Goal: Participate in discussion

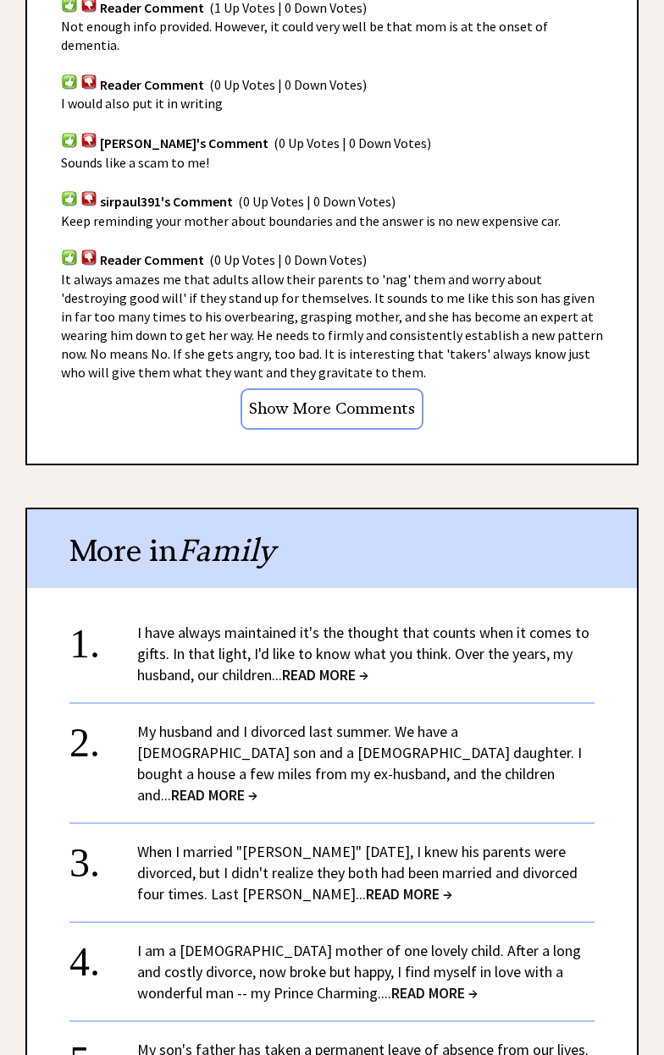
scroll to position [1170, 0]
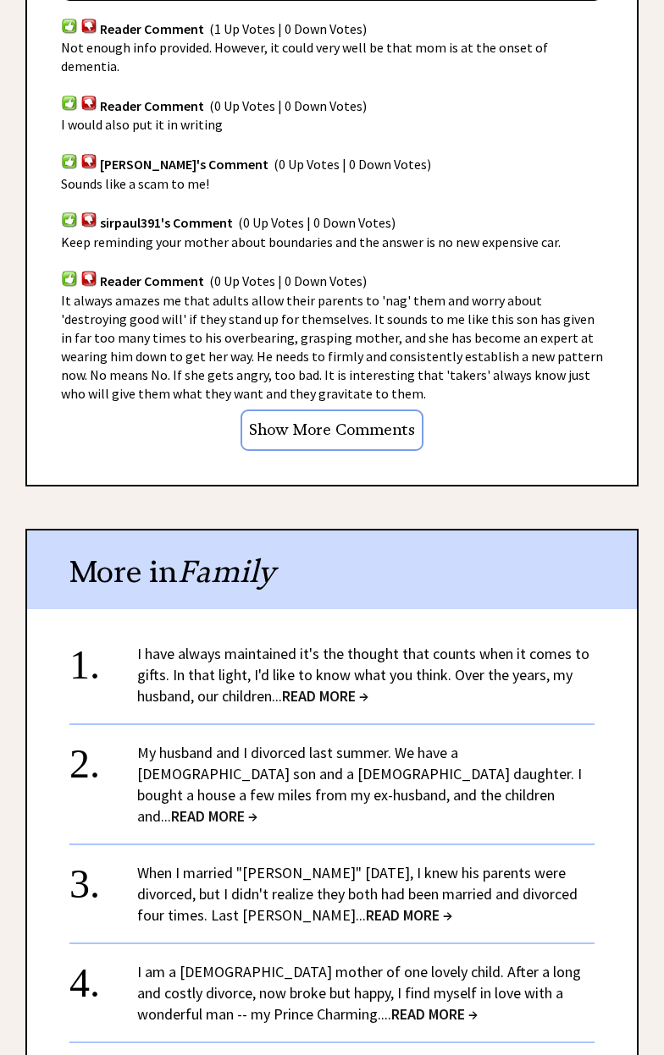
scroll to position [1138, 0]
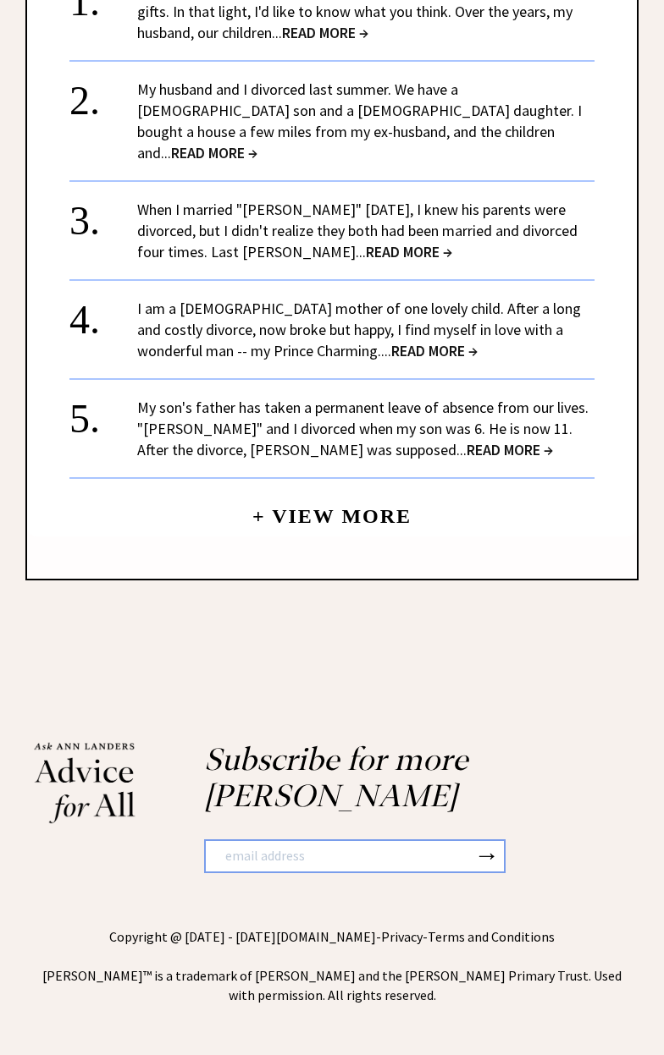
scroll to position [4068, 0]
click at [210, 460] on link "My son's father has taken a permanent leave of absence from our lives. "Arthur"…" at bounding box center [362, 429] width 451 height 62
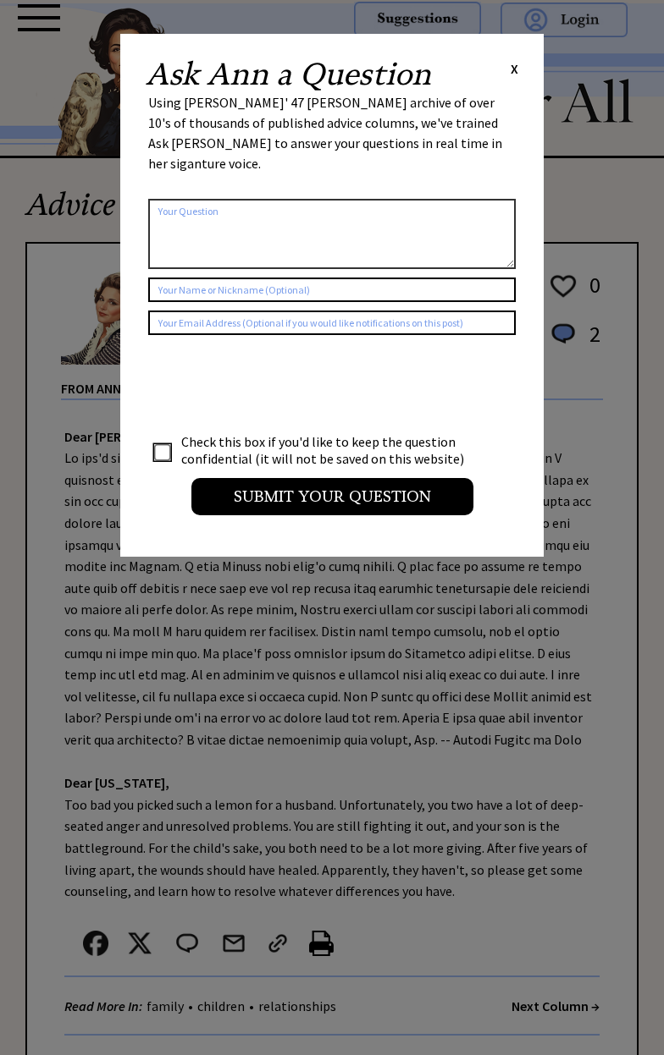
click at [514, 74] on span "X" at bounding box center [514, 68] width 8 height 17
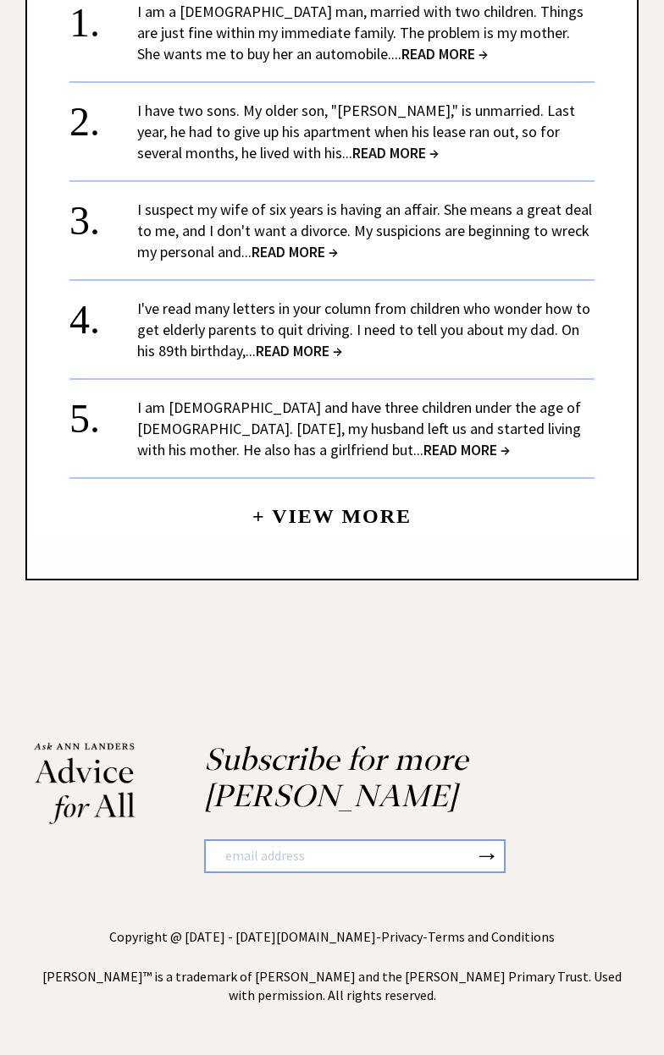
scroll to position [2313, 0]
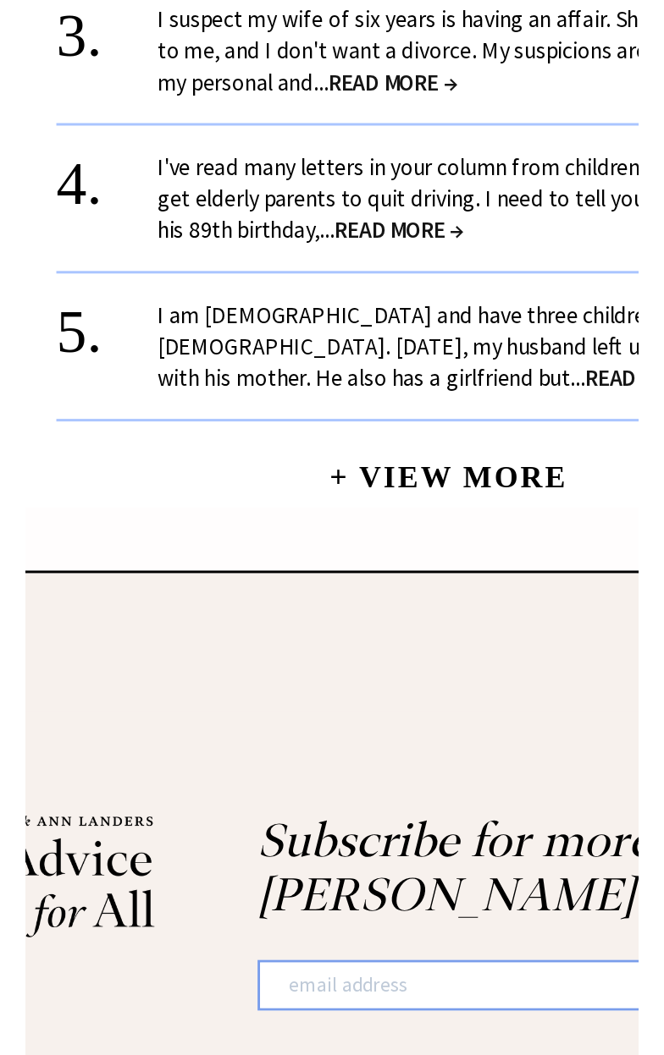
scroll to position [1846, 0]
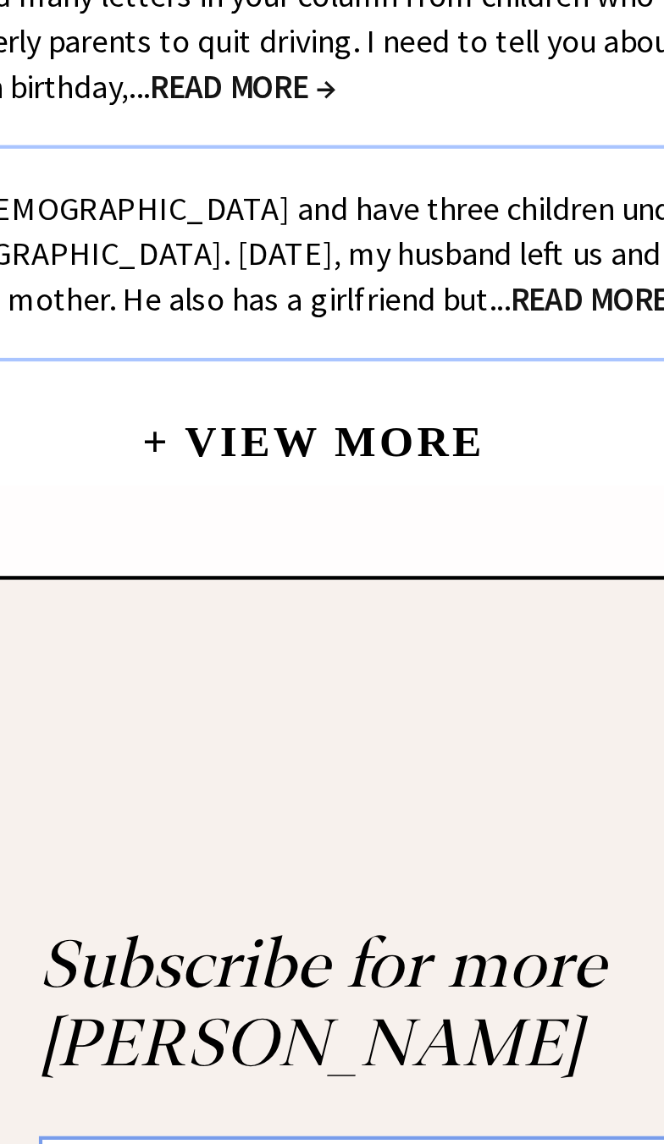
type textarea "Just look at these blind harpees..."
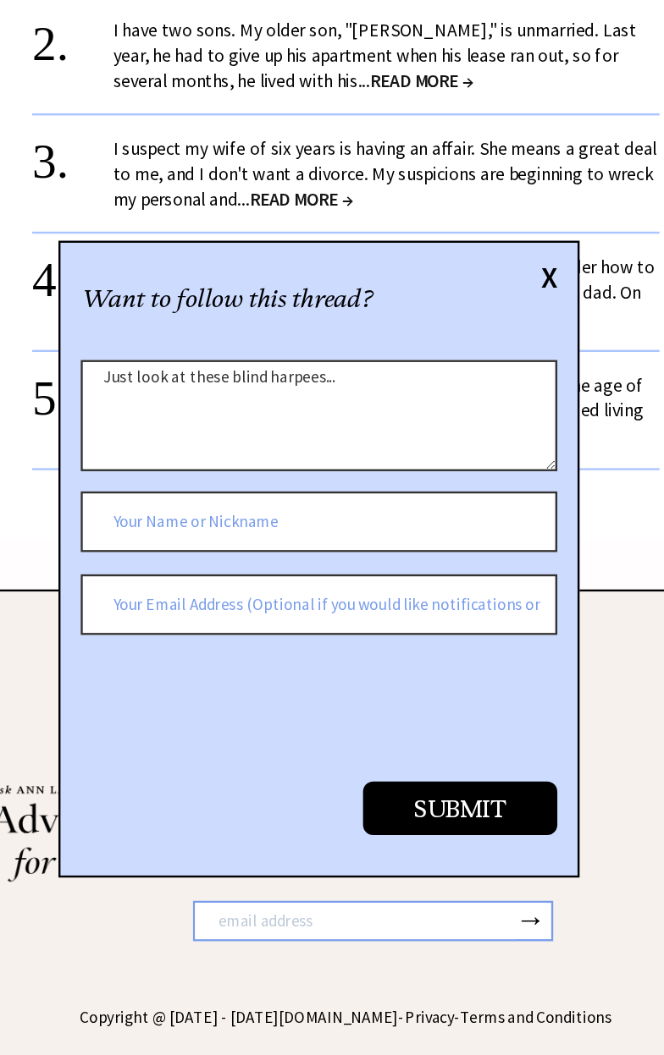
click at [144, 497] on input "text" at bounding box center [309, 522] width 398 height 51
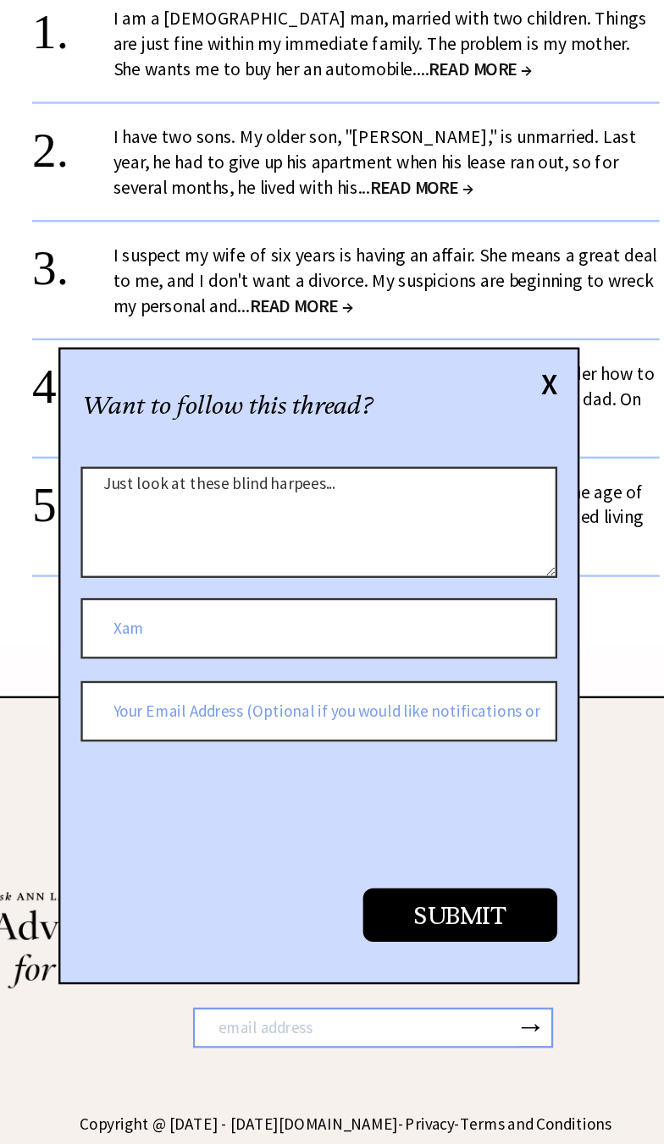
type input "Xam"
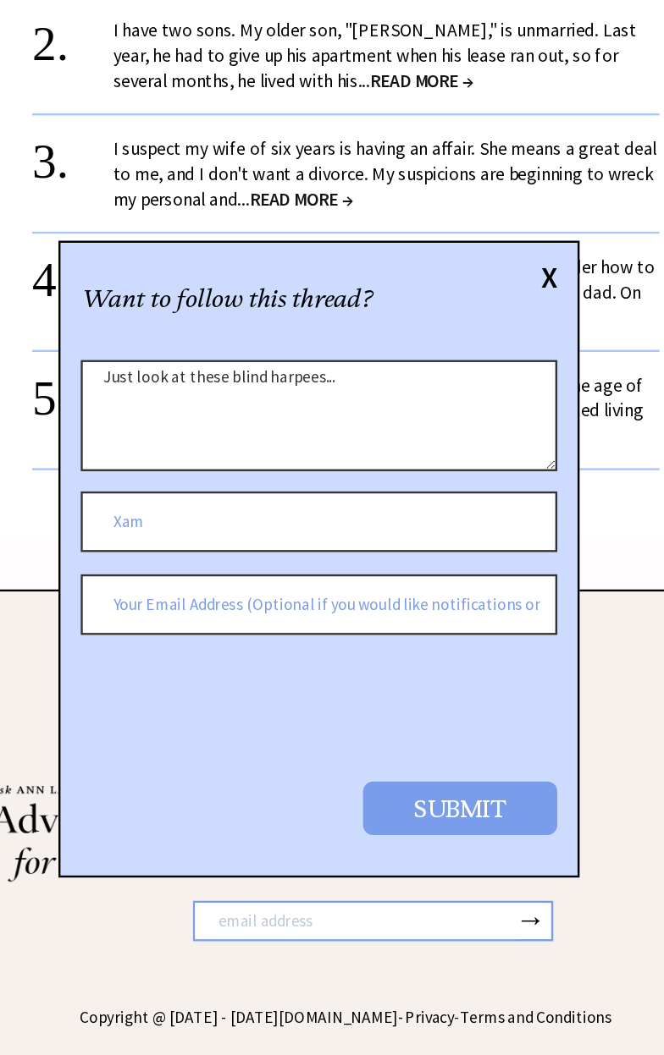
click at [484, 740] on input "Submit" at bounding box center [427, 762] width 163 height 45
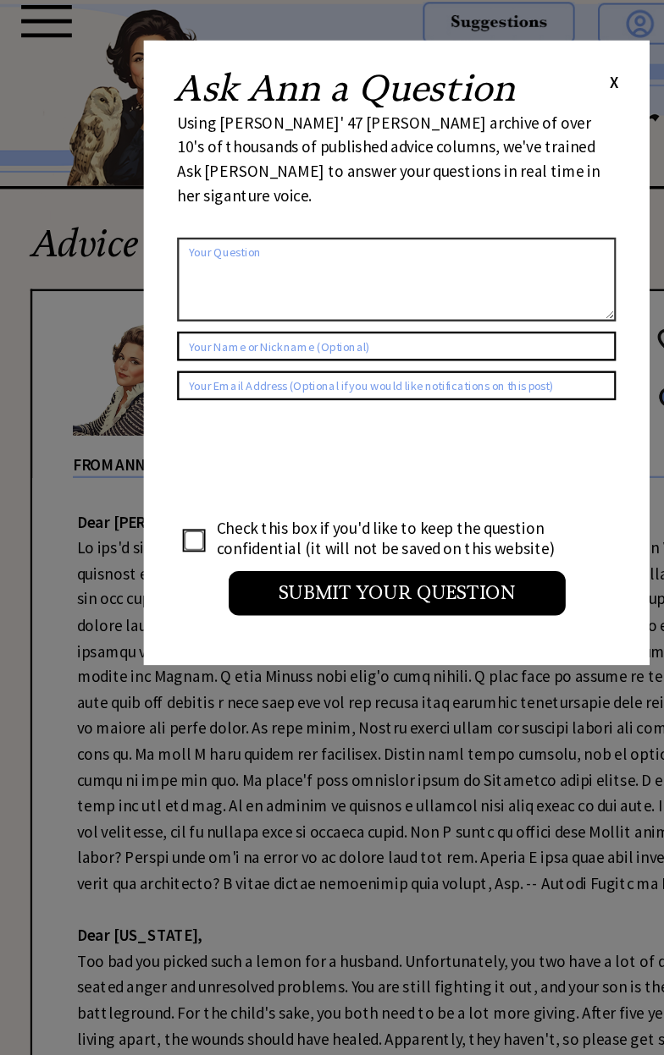
click at [514, 69] on span "X" at bounding box center [514, 68] width 8 height 17
